Goal: Information Seeking & Learning: Find specific fact

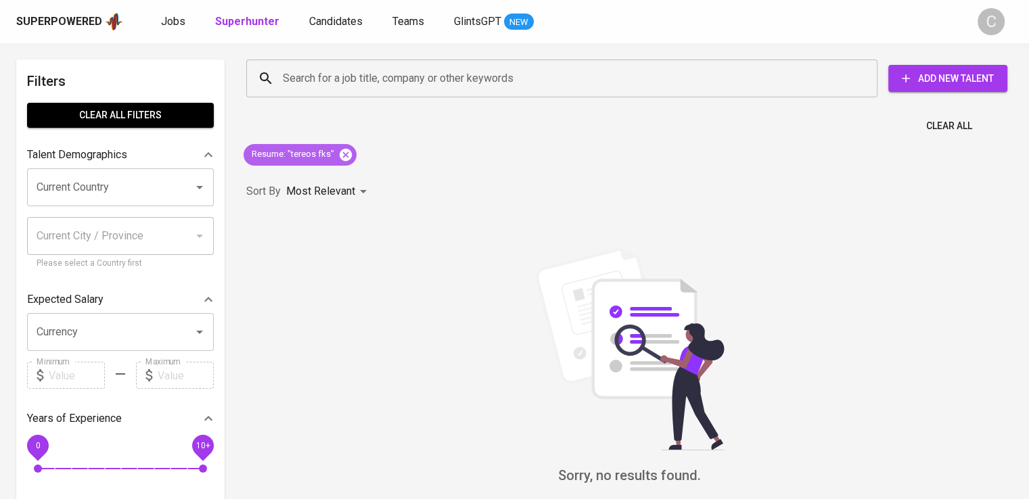
click at [348, 155] on icon at bounding box center [346, 154] width 12 height 12
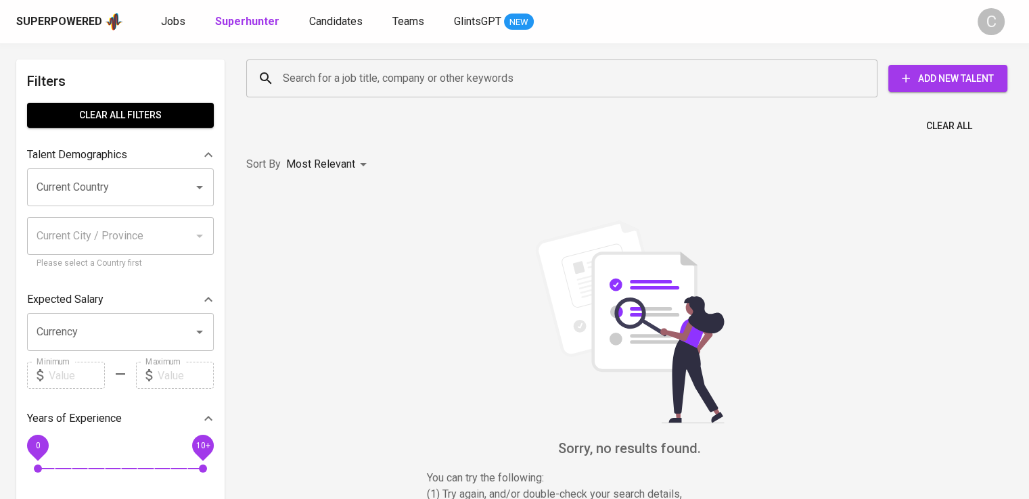
click at [344, 90] on input "Search for a job title, company or other keywords" at bounding box center [565, 79] width 572 height 26
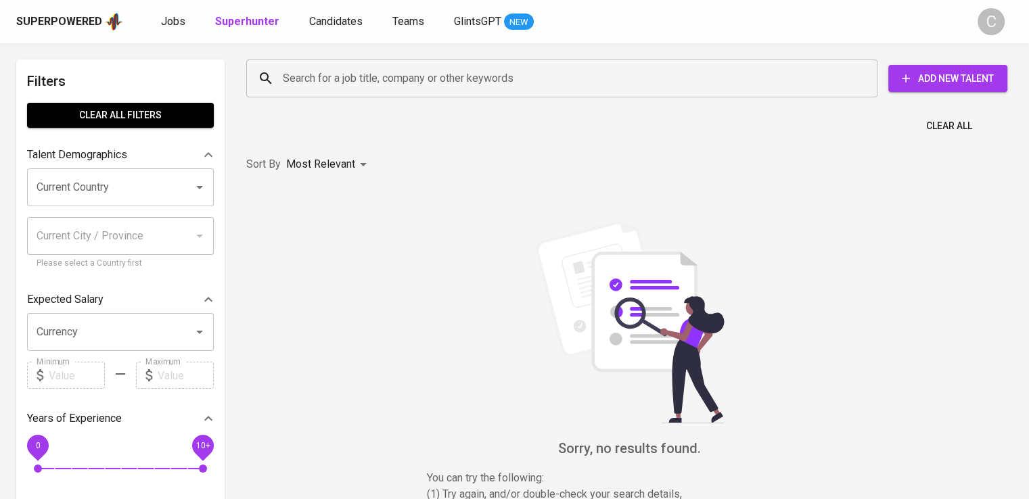
click at [344, 90] on input "Search for a job title, company or other keywords" at bounding box center [565, 79] width 572 height 26
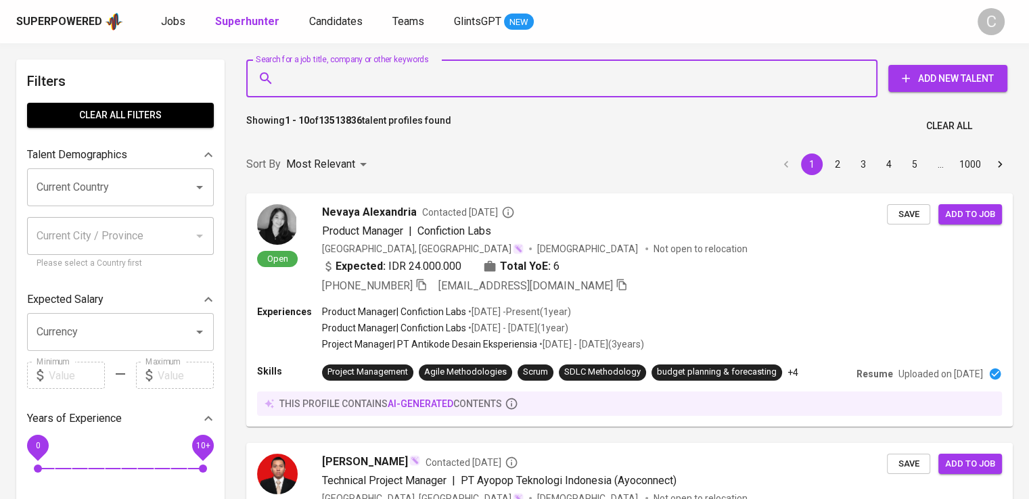
click at [344, 90] on input "Search for a job title, company or other keywords" at bounding box center [565, 79] width 572 height 26
paste input "nitori trading [GEOGRAPHIC_DATA]"
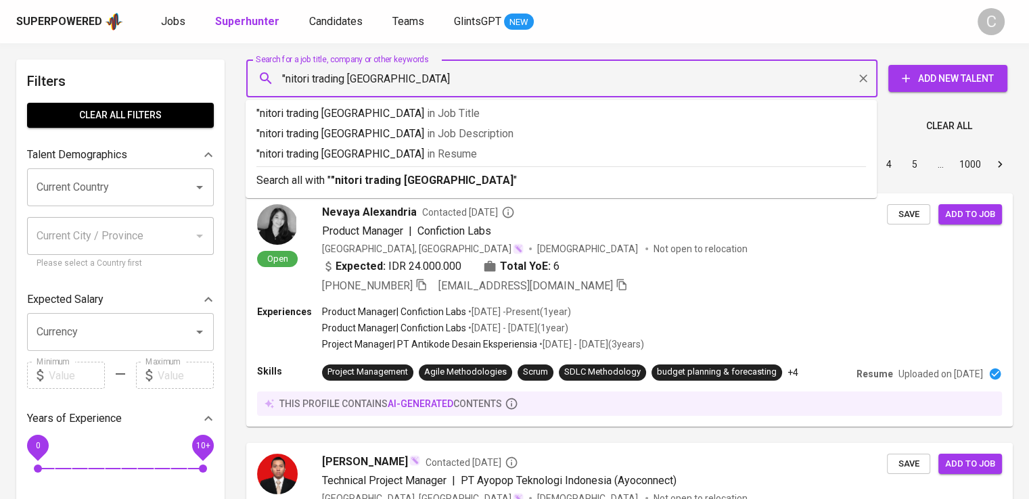
type input ""nitori trading indonesia""
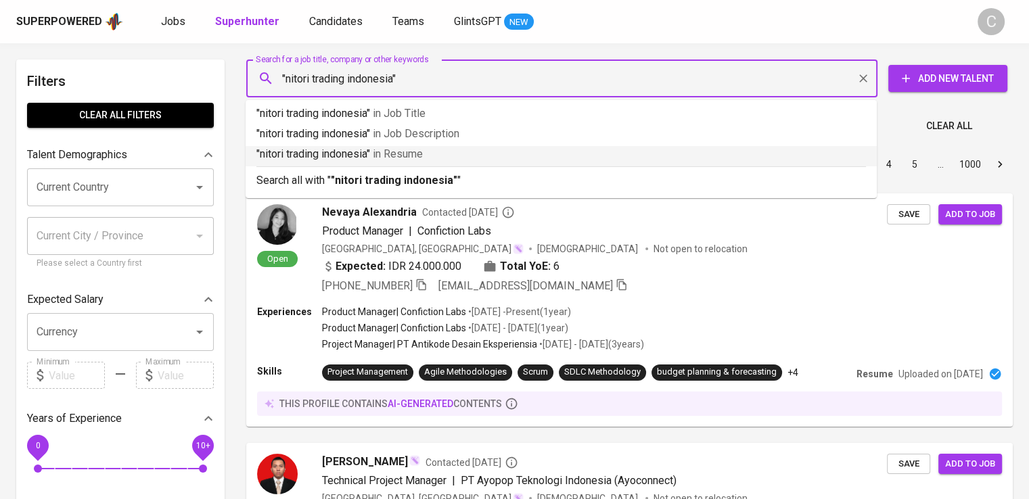
click at [377, 158] on span "in [GEOGRAPHIC_DATA]" at bounding box center [398, 153] width 50 height 13
